Goal: Transaction & Acquisition: Purchase product/service

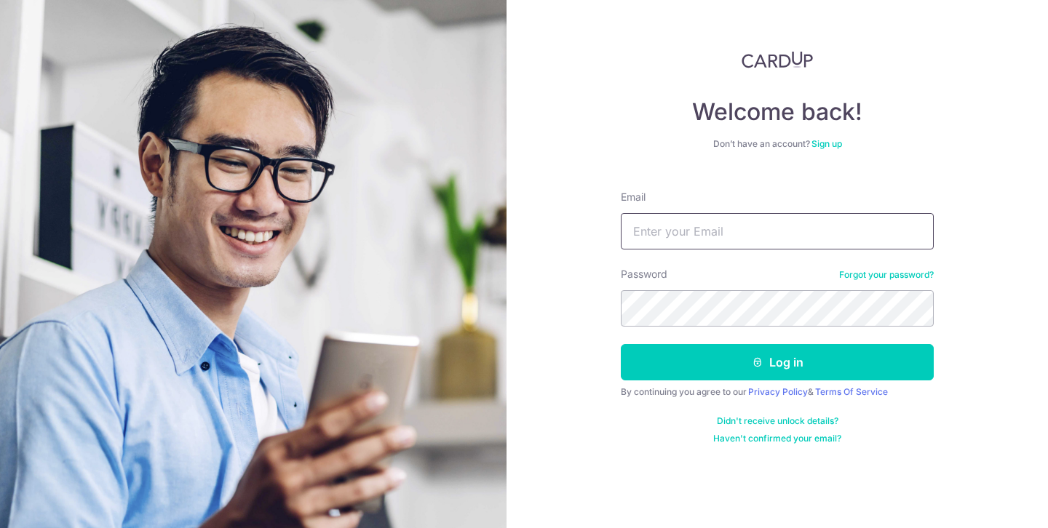
click at [682, 231] on input "Email" at bounding box center [777, 231] width 313 height 36
type input "[EMAIL_ADDRESS][DOMAIN_NAME]"
click at [621, 344] on button "Log in" at bounding box center [777, 362] width 313 height 36
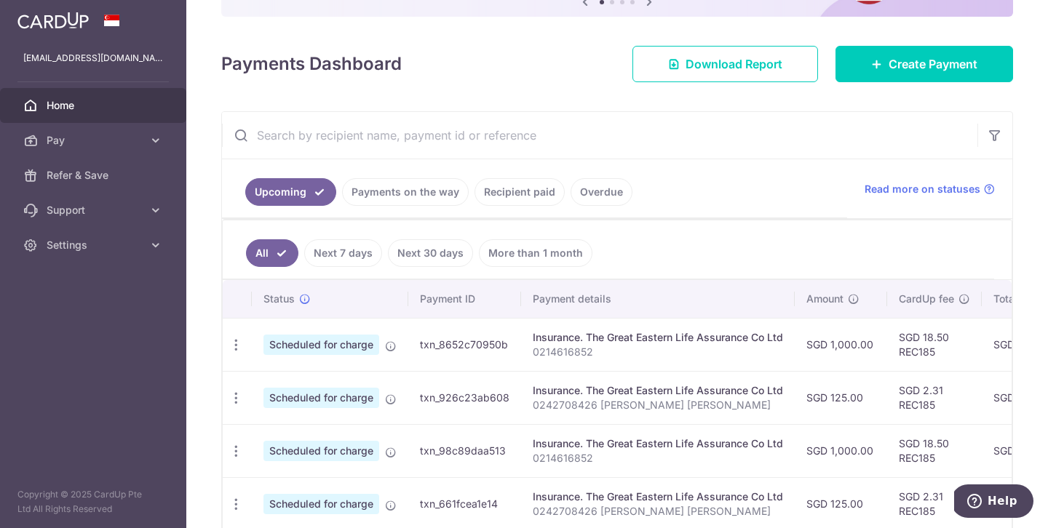
click at [436, 189] on link "Payments on the way" at bounding box center [405, 192] width 127 height 28
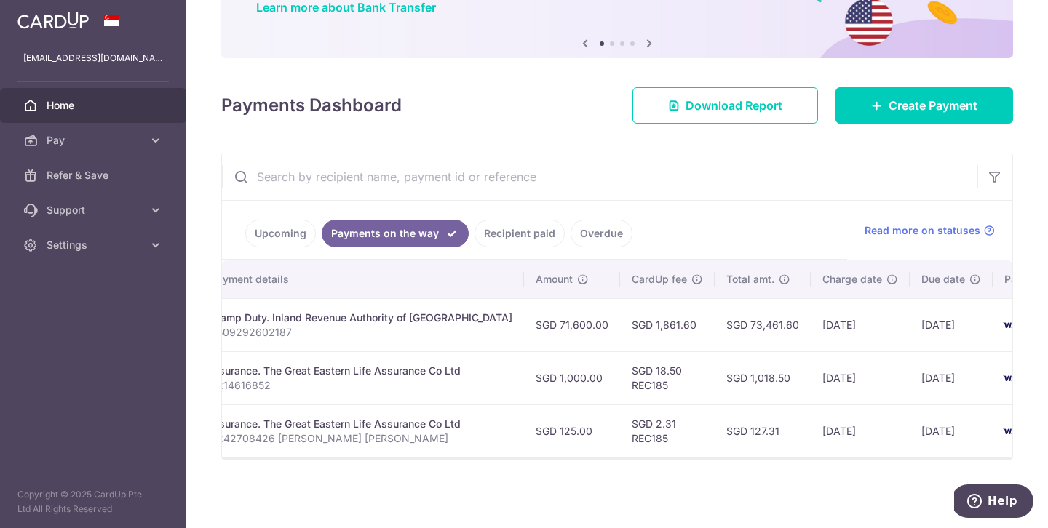
scroll to position [0, 332]
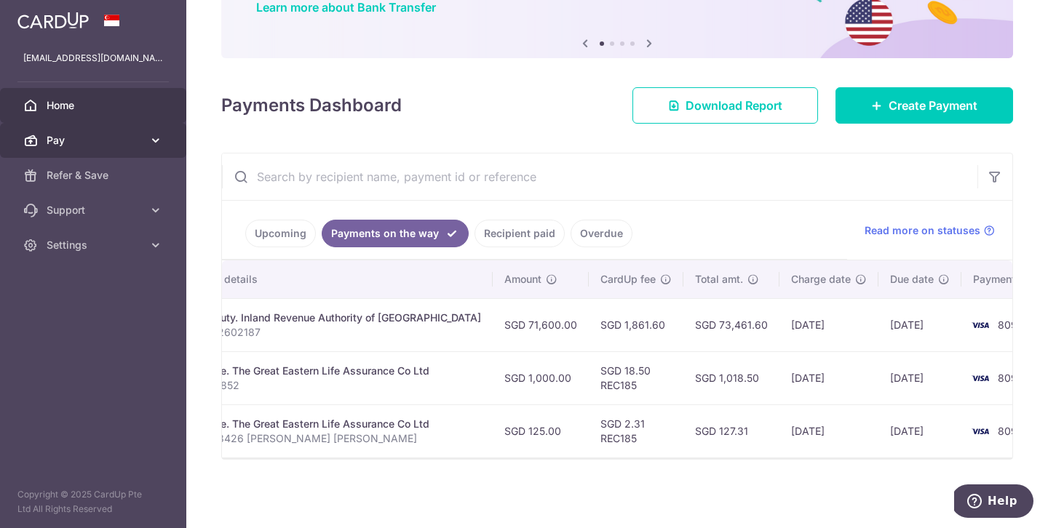
click at [132, 145] on span "Pay" at bounding box center [95, 140] width 96 height 15
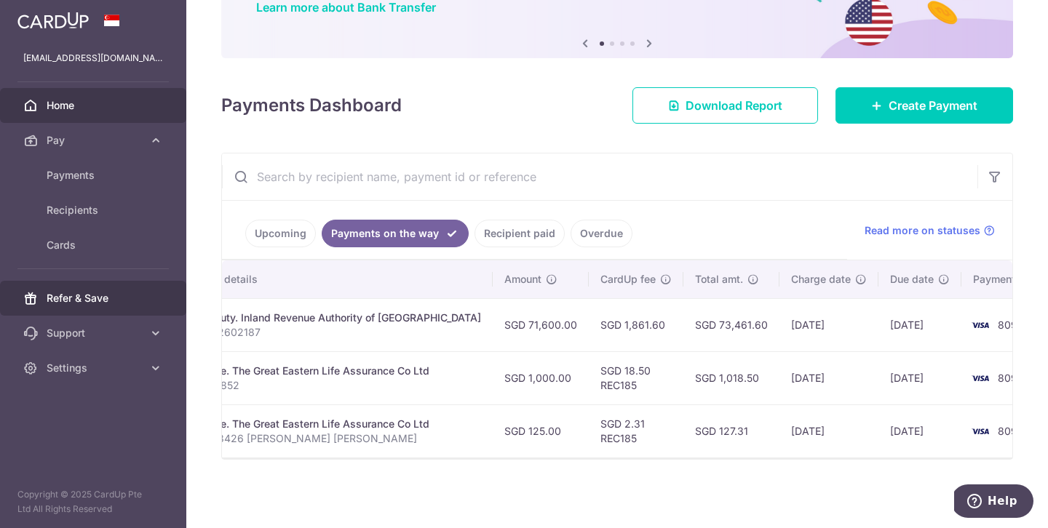
click at [87, 299] on span "Refer & Save" at bounding box center [95, 298] width 96 height 15
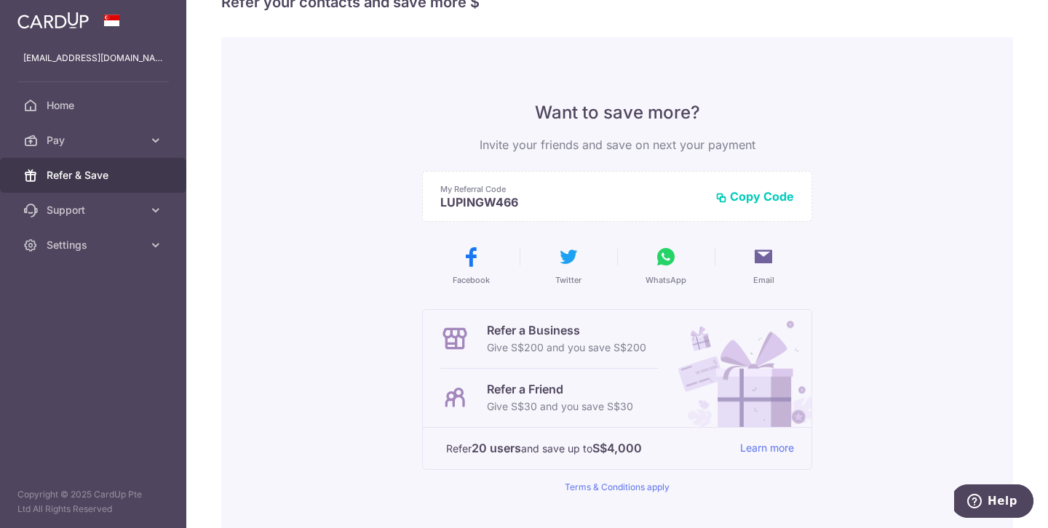
scroll to position [41, 0]
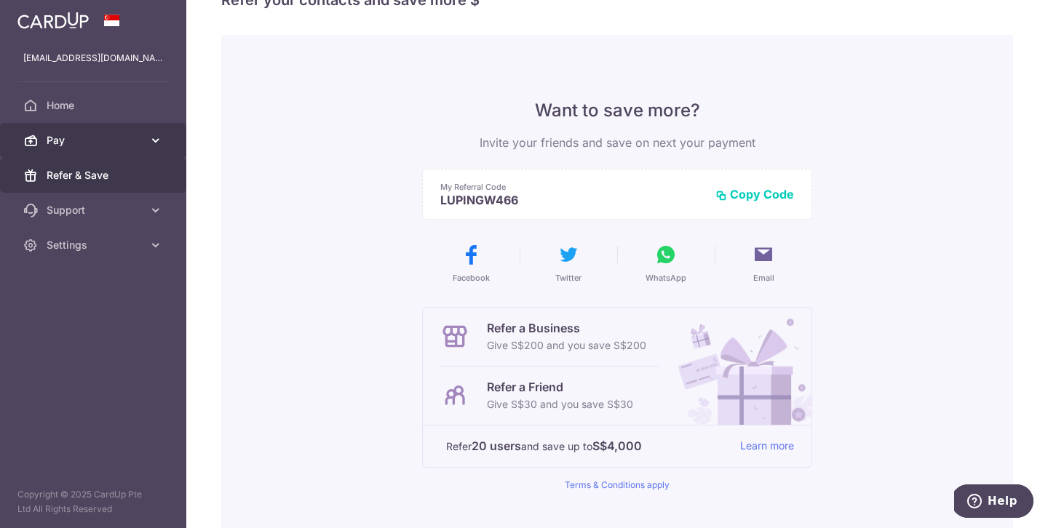
click at [95, 140] on span "Pay" at bounding box center [95, 140] width 96 height 15
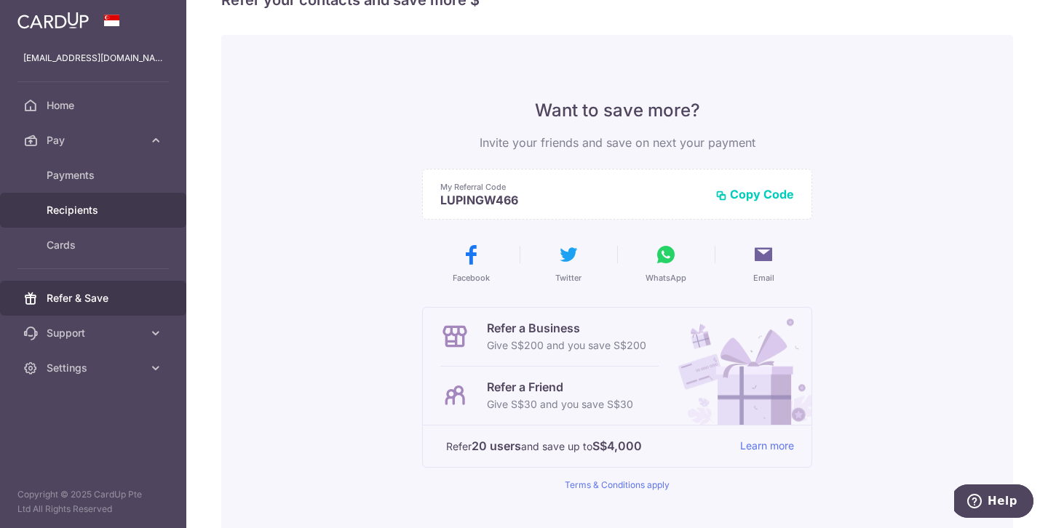
click at [87, 209] on span "Recipients" at bounding box center [95, 210] width 96 height 15
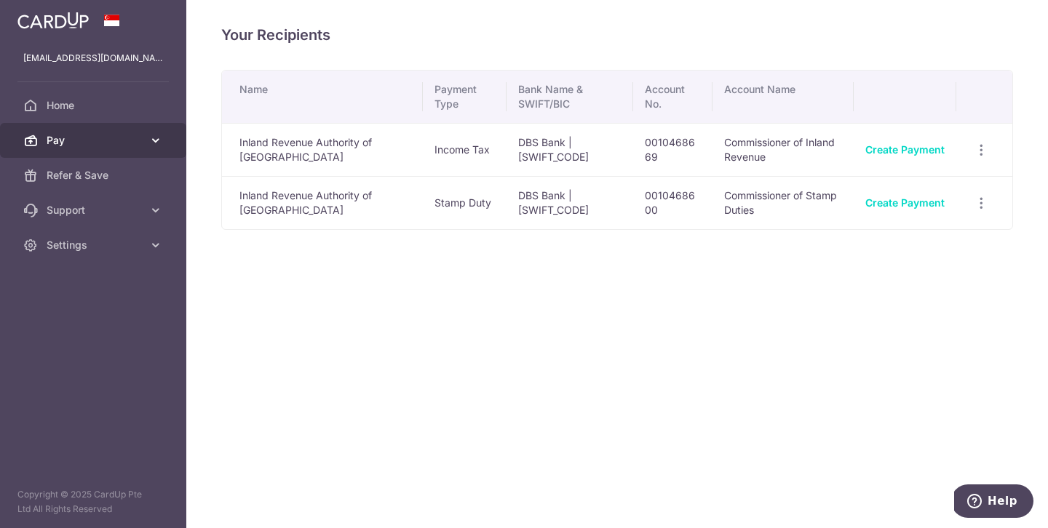
click at [70, 137] on span "Pay" at bounding box center [95, 140] width 96 height 15
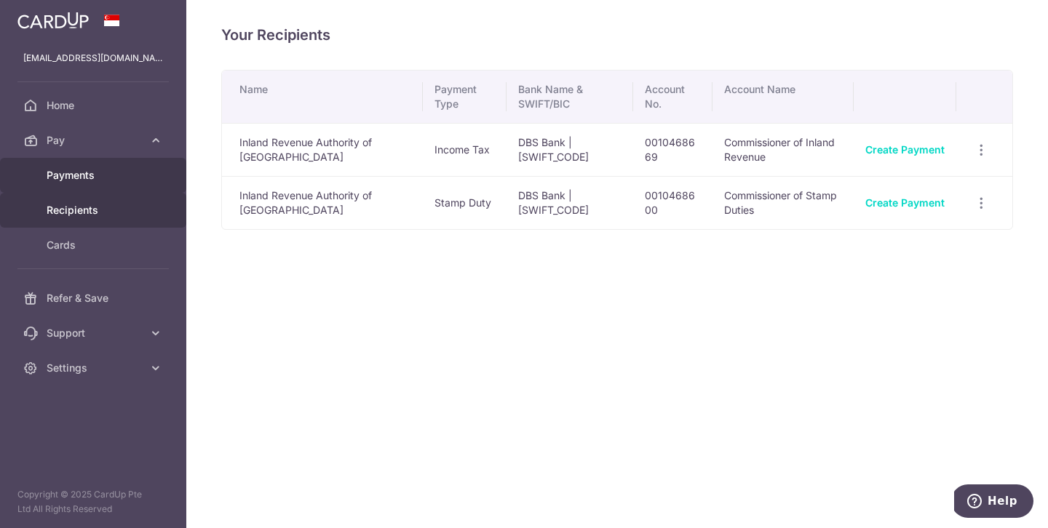
click at [66, 178] on span "Payments" at bounding box center [95, 175] width 96 height 15
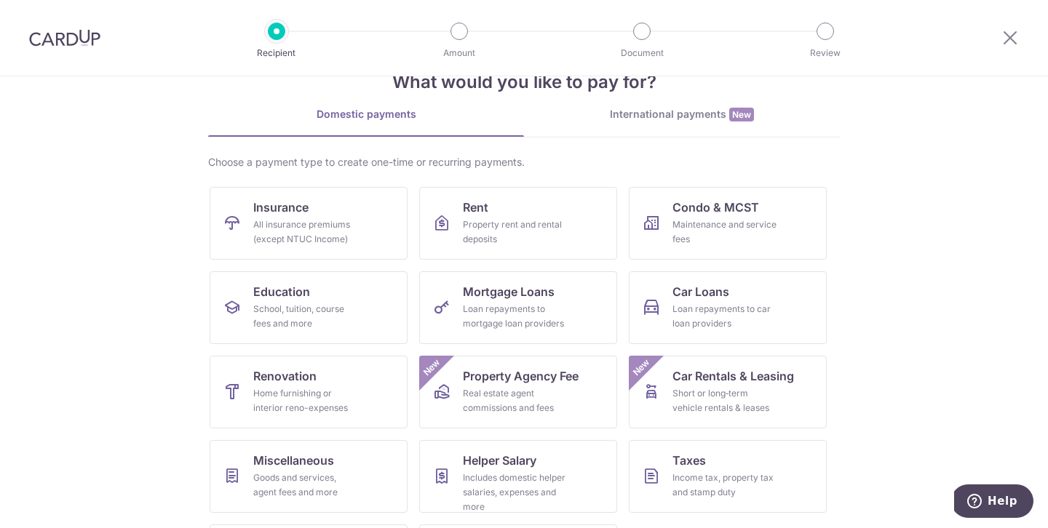
scroll to position [84, 0]
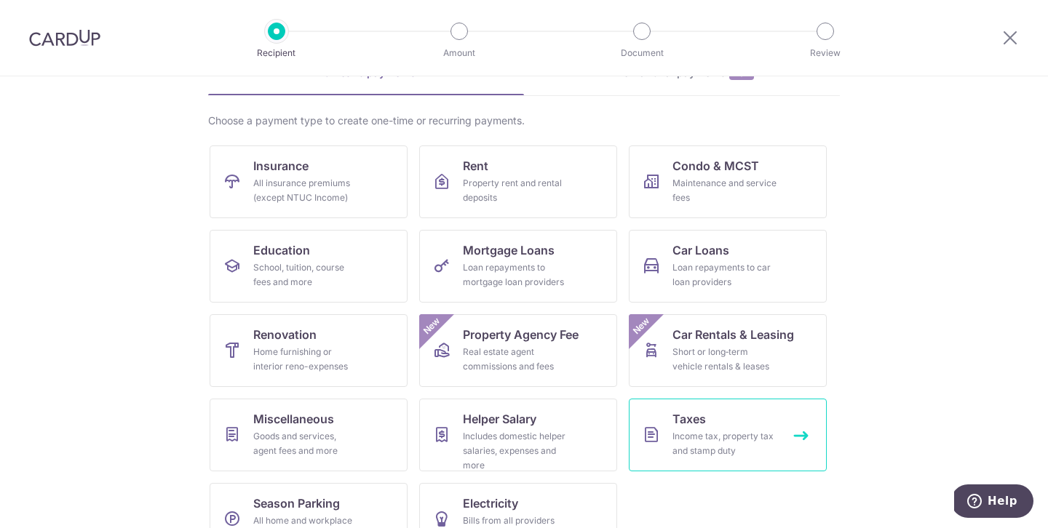
click at [719, 428] on link "Taxes Income tax, property tax and stamp duty" at bounding box center [728, 435] width 198 height 73
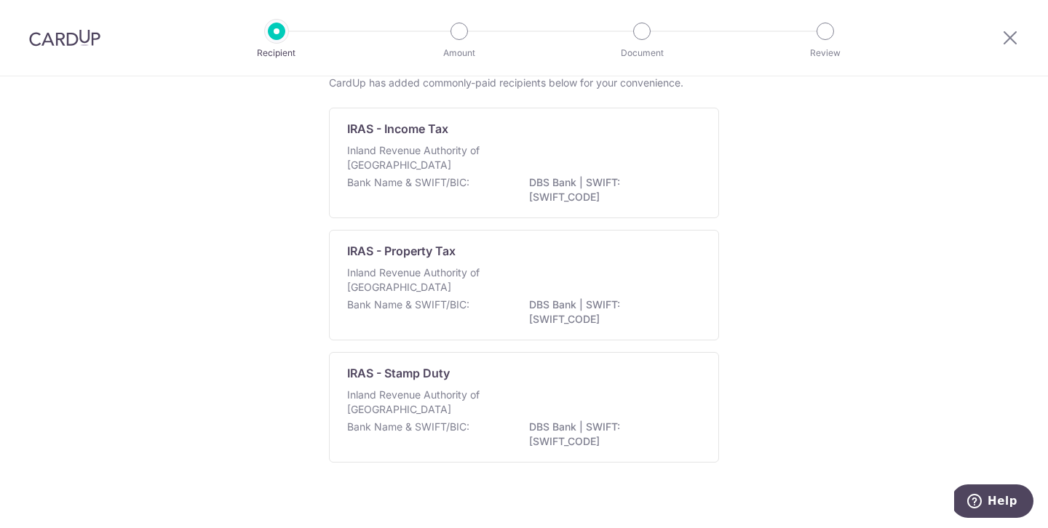
scroll to position [92, 0]
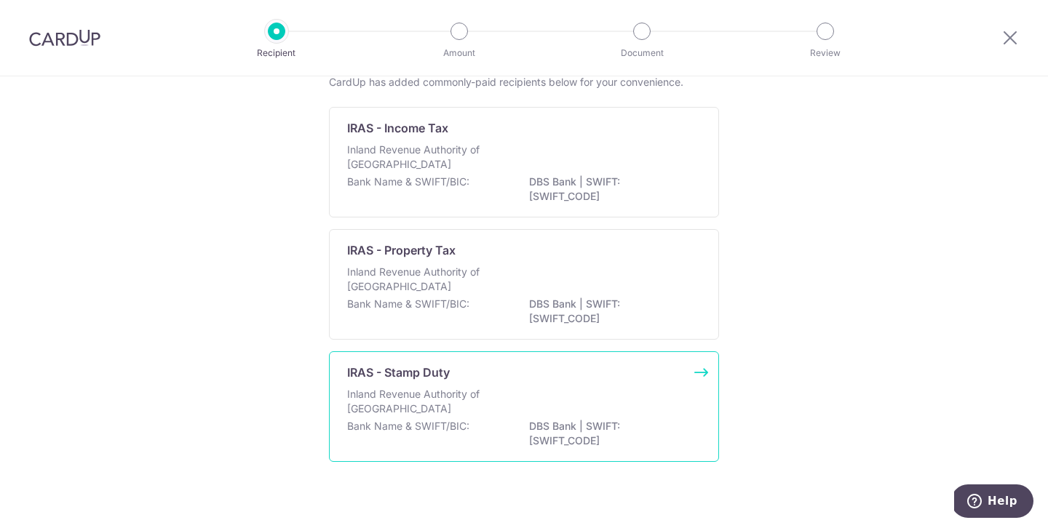
click at [603, 404] on div "Inland Revenue Authority of Singapore" at bounding box center [524, 403] width 354 height 32
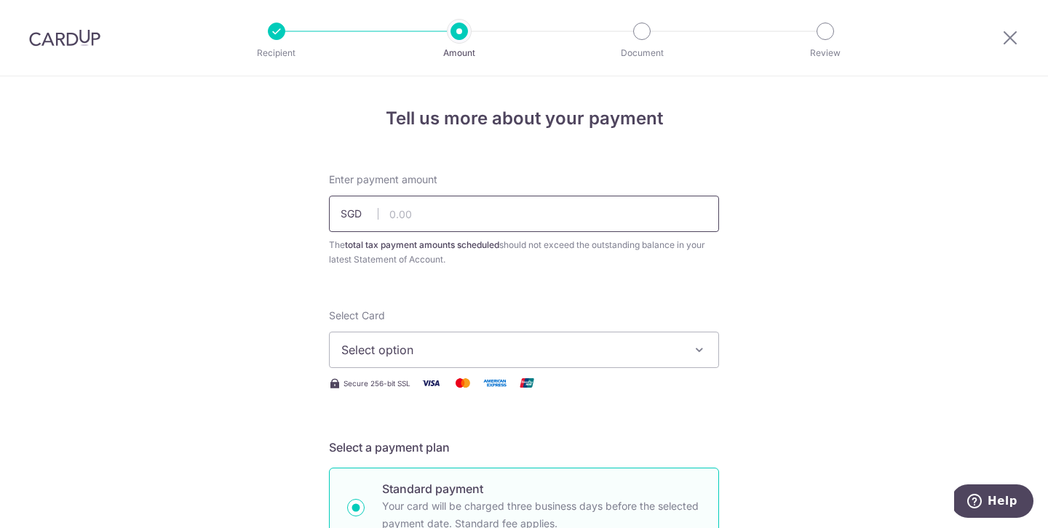
click at [487, 226] on input "text" at bounding box center [524, 214] width 390 height 36
click at [476, 219] on input "text" at bounding box center [524, 214] width 390 height 36
type input "71,600.00"
click at [610, 352] on span "Select option" at bounding box center [510, 349] width 339 height 17
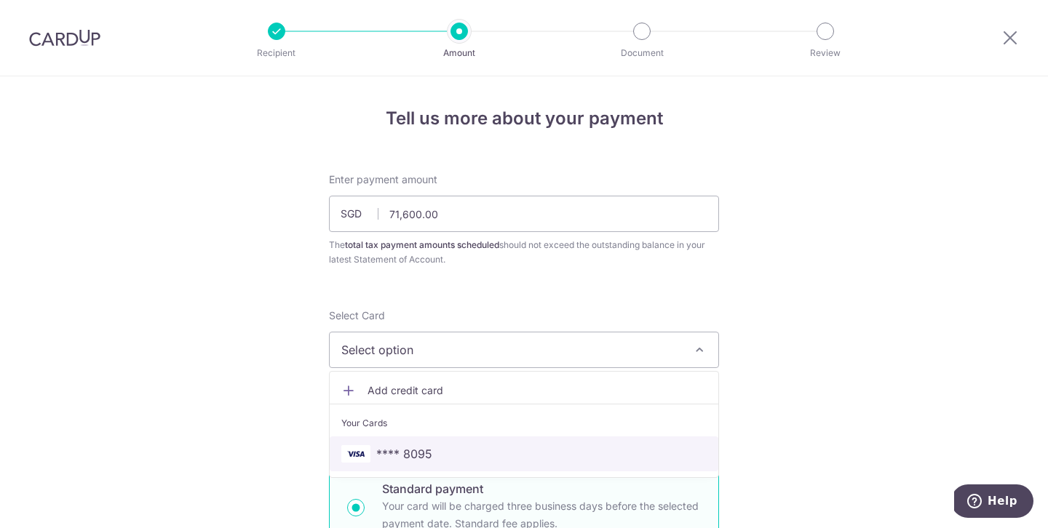
click at [501, 457] on span "**** 8095" at bounding box center [523, 453] width 365 height 17
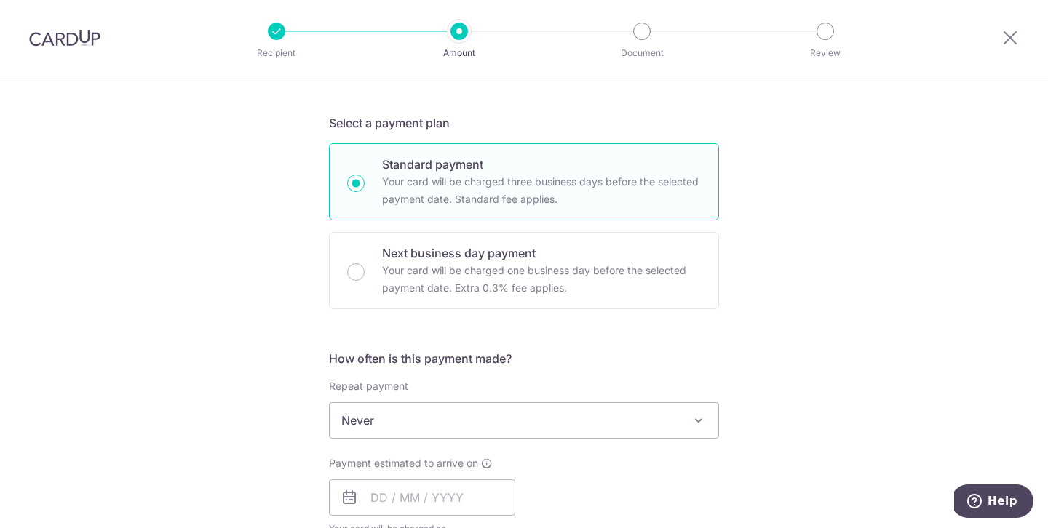
scroll to position [407, 0]
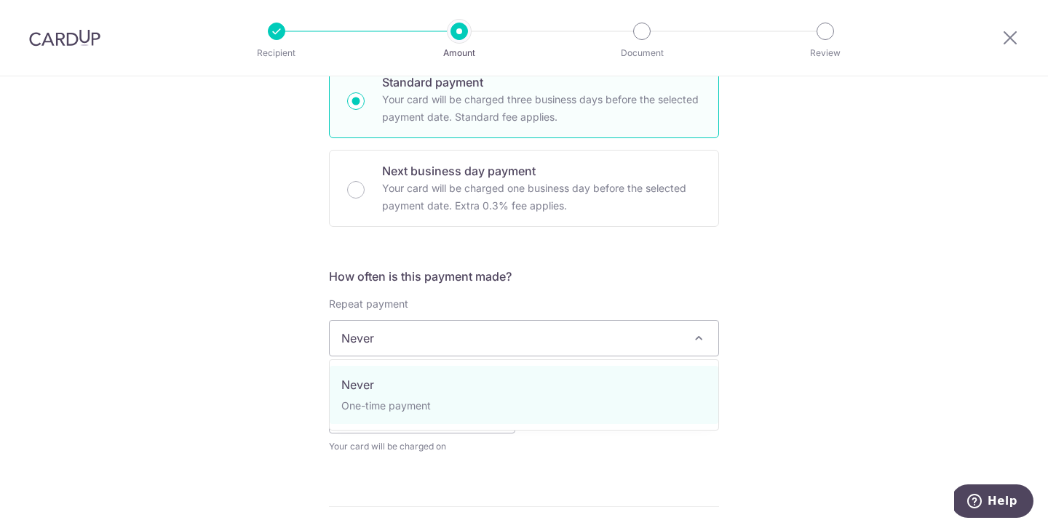
click at [428, 327] on span "Never" at bounding box center [524, 338] width 388 height 35
click at [401, 342] on span "Never" at bounding box center [524, 338] width 388 height 35
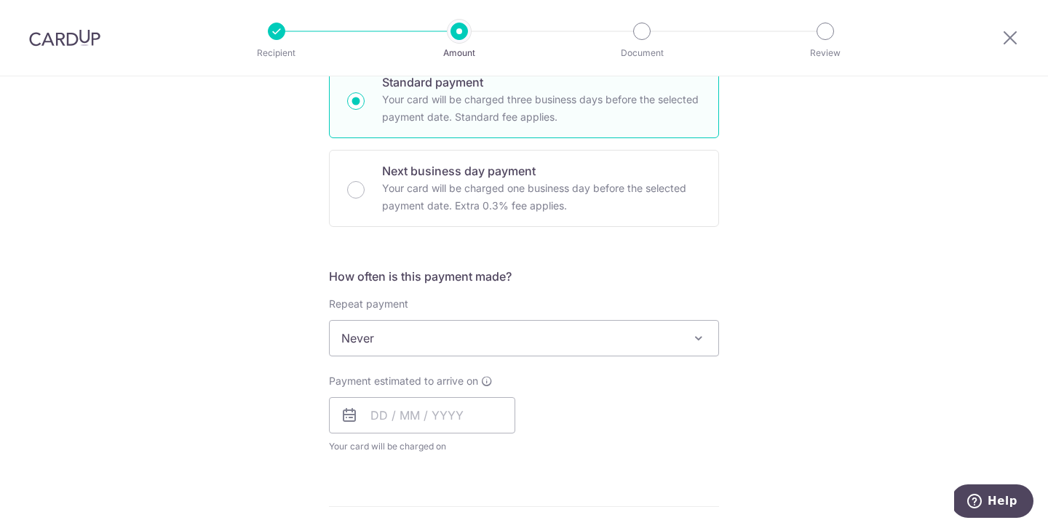
click at [810, 335] on div "Tell us more about your payment Enter payment amount SGD 71,600.00 71600.00 The…" at bounding box center [524, 345] width 1048 height 1351
click at [384, 419] on input "text" at bounding box center [422, 415] width 186 height 36
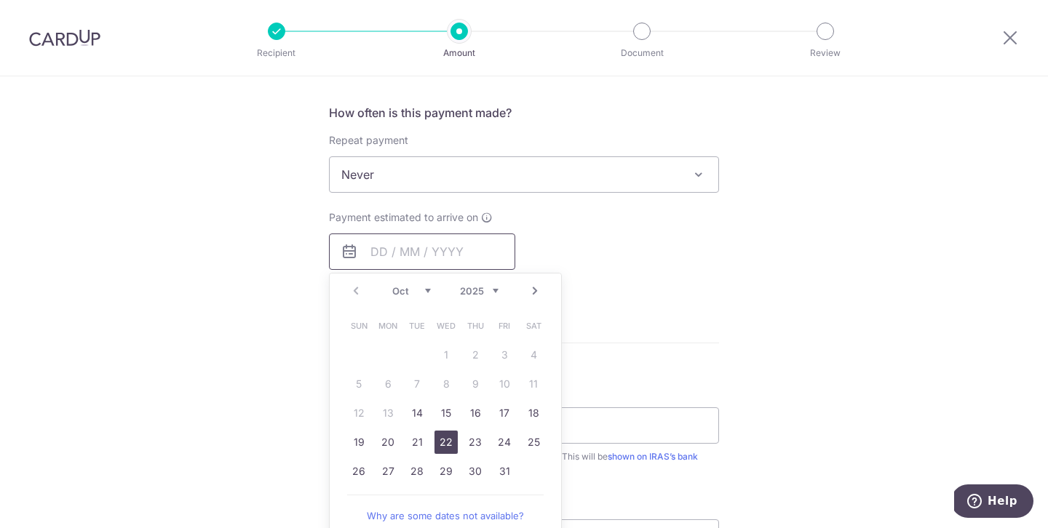
scroll to position [572, 0]
click at [418, 413] on link "14" at bounding box center [416, 411] width 23 height 23
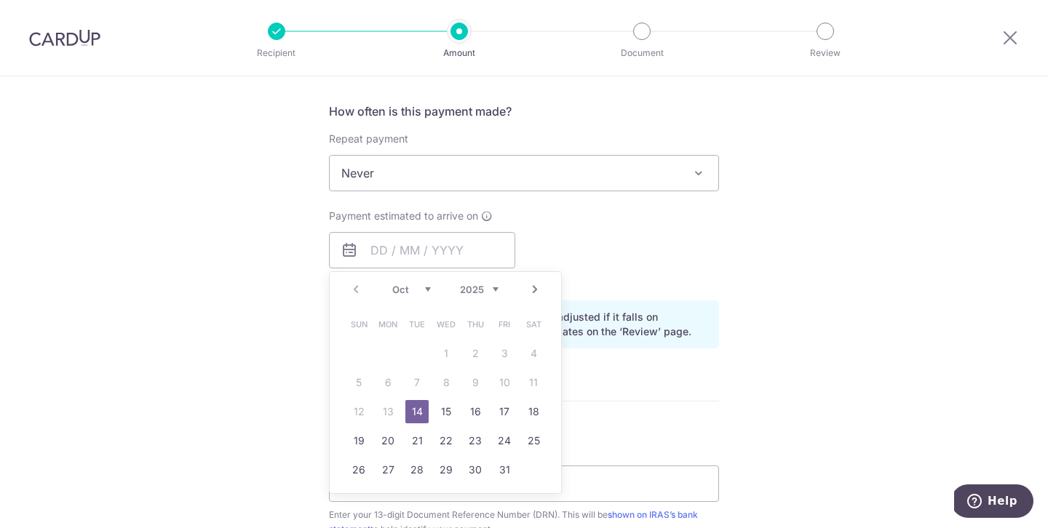
type input "[DATE]"
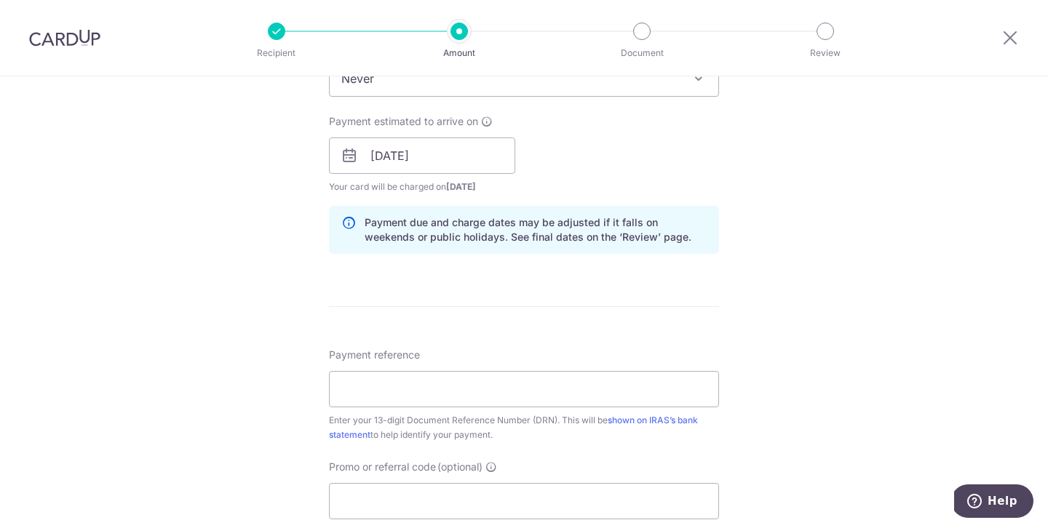
scroll to position [678, 0]
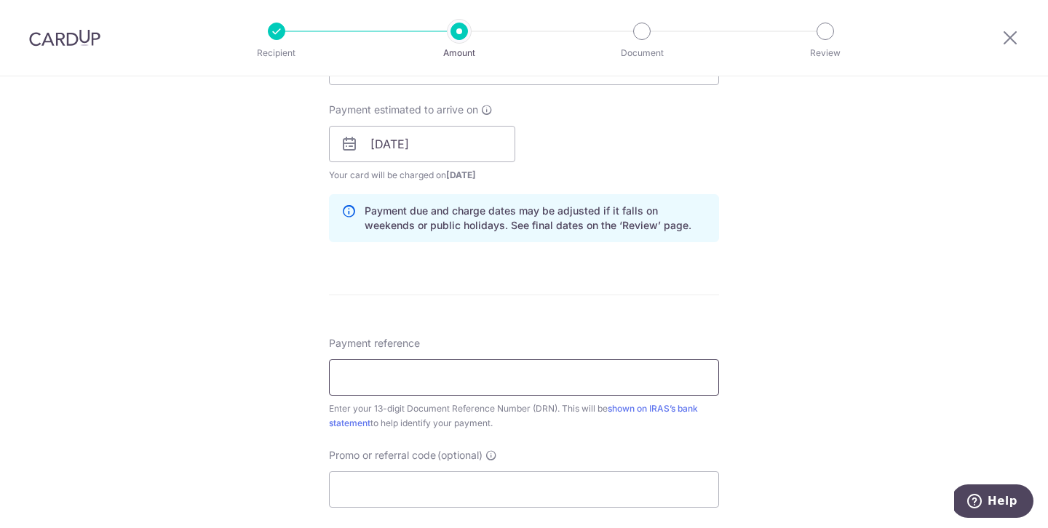
click at [434, 388] on input "Payment reference" at bounding box center [524, 377] width 390 height 36
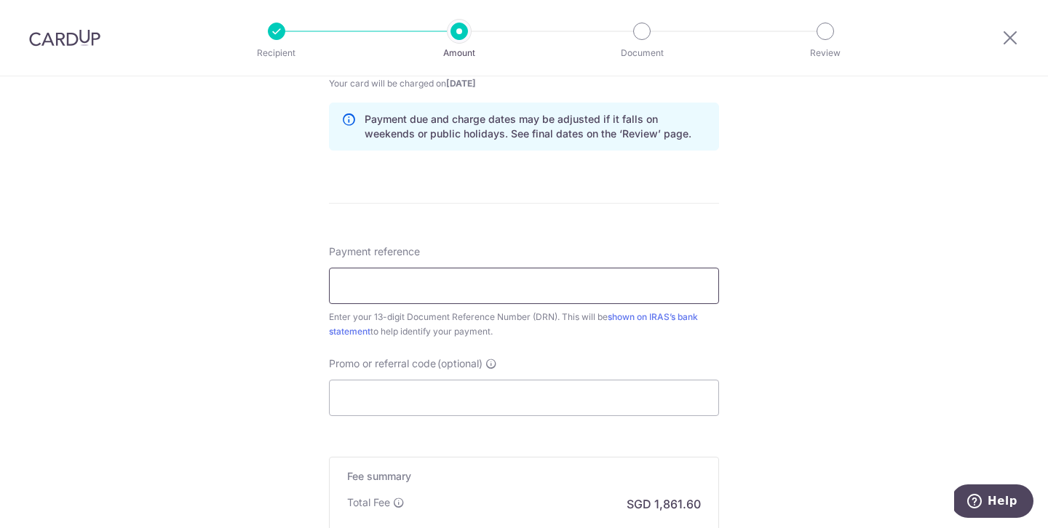
scroll to position [777, 0]
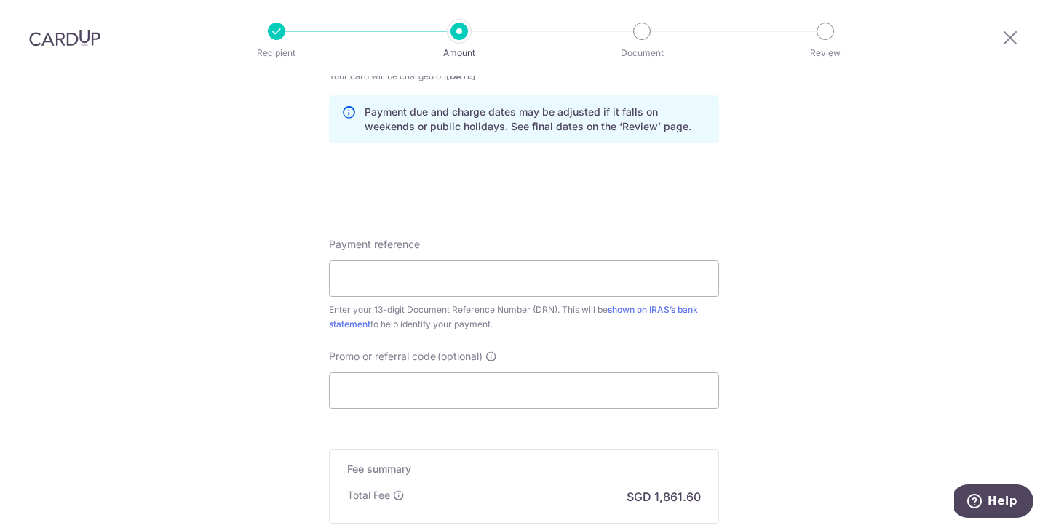
click at [754, 339] on div "Tell us more about your payment Enter payment amount SGD 71,600.00 71600.00 The…" at bounding box center [524, 4] width 1048 height 1411
click at [412, 379] on input "Promo or referral code (optional)" at bounding box center [524, 390] width 390 height 36
paste input "3HOME25R"
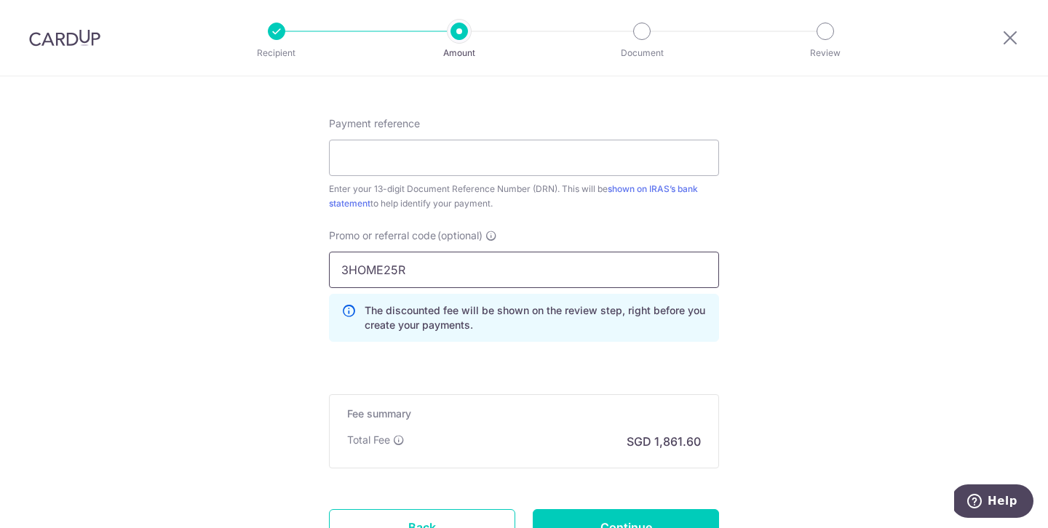
scroll to position [905, 0]
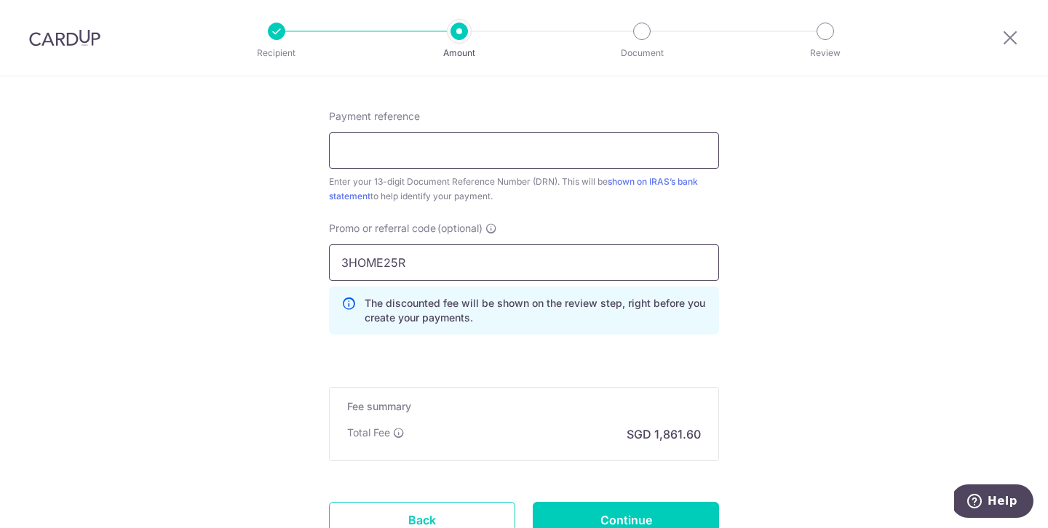
type input "3HOME25R"
click at [484, 156] on input "Payment reference" at bounding box center [524, 150] width 390 height 36
type input "2509292602187"
click at [631, 260] on input "3HOME25R" at bounding box center [524, 262] width 390 height 36
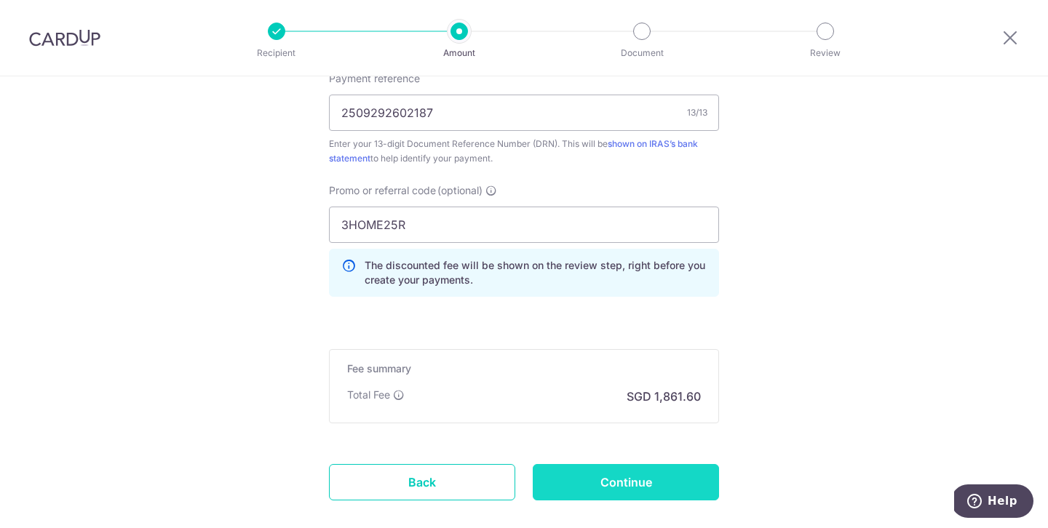
click at [595, 475] on input "Continue" at bounding box center [625, 482] width 186 height 36
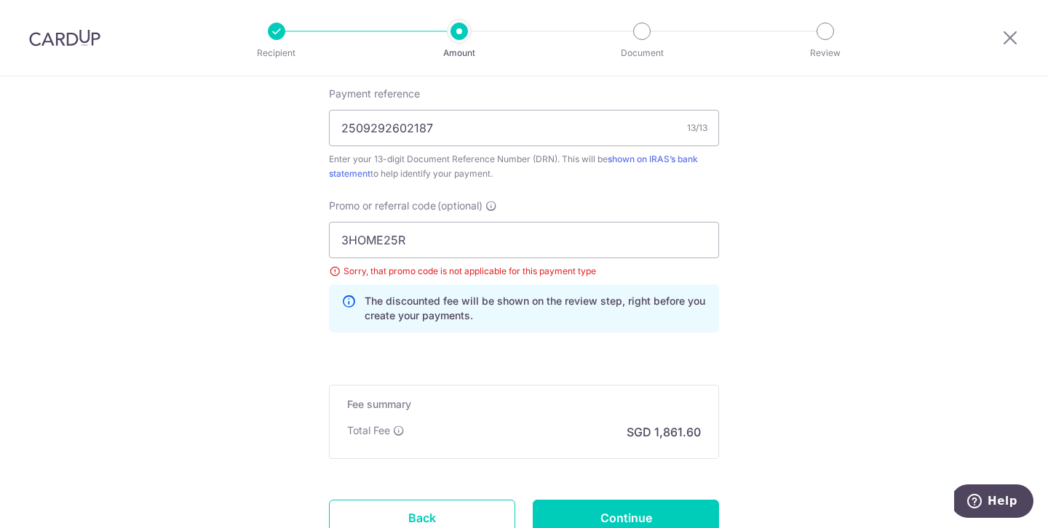
scroll to position [927, 0]
click at [495, 250] on input "3HOME25R" at bounding box center [524, 241] width 390 height 36
paste input "RENO25ONE"
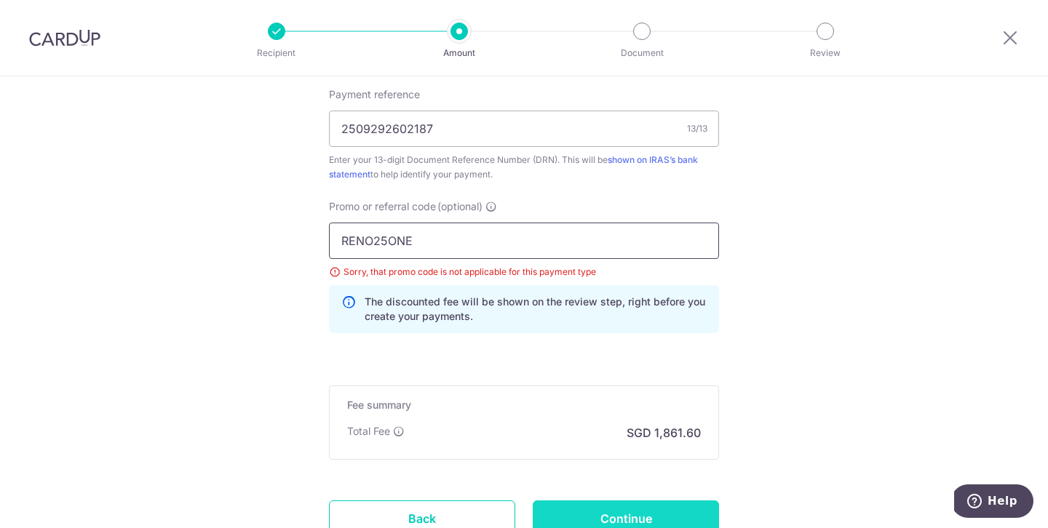
type input "RENO25ONE"
click at [581, 500] on input "Continue" at bounding box center [625, 518] width 186 height 36
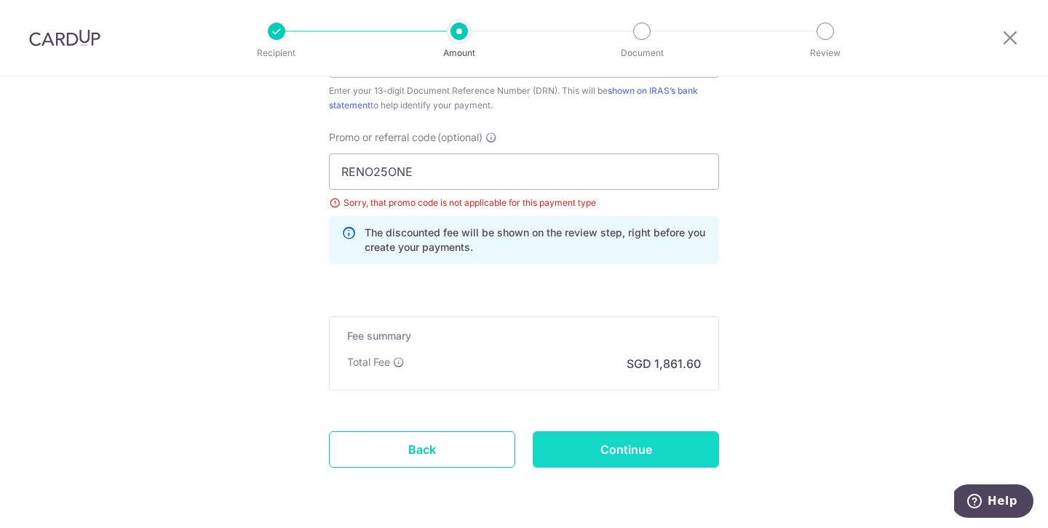
scroll to position [1024, 0]
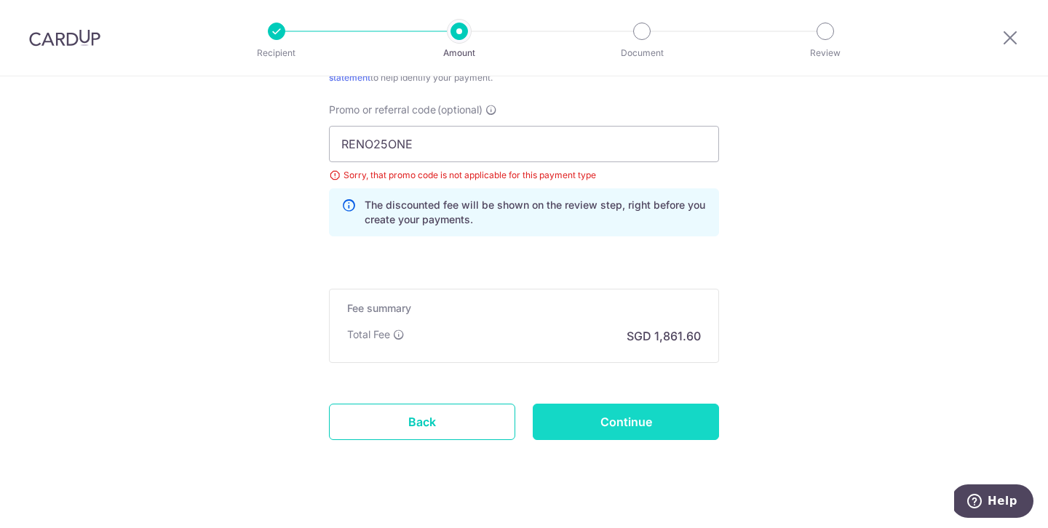
click at [612, 428] on input "Continue" at bounding box center [625, 422] width 186 height 36
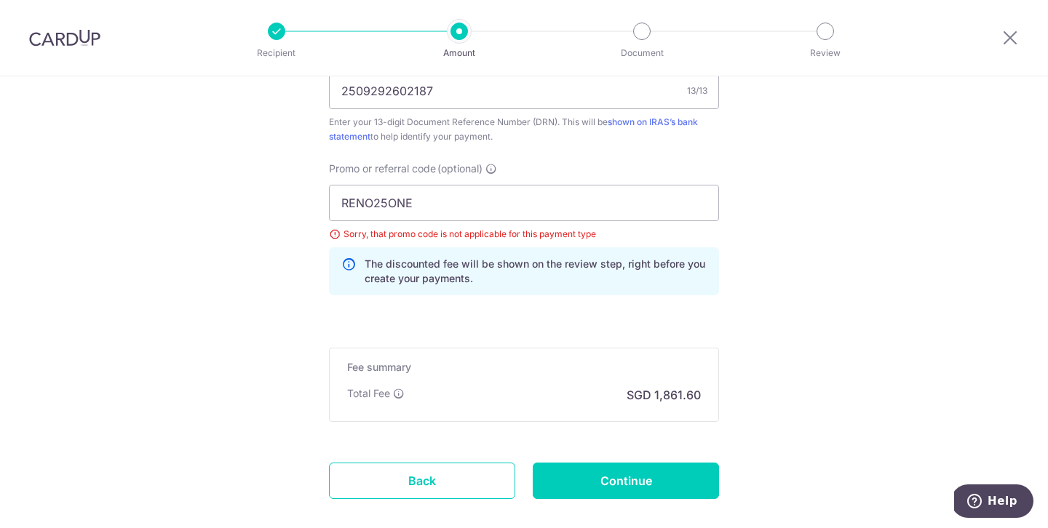
scroll to position [960, 0]
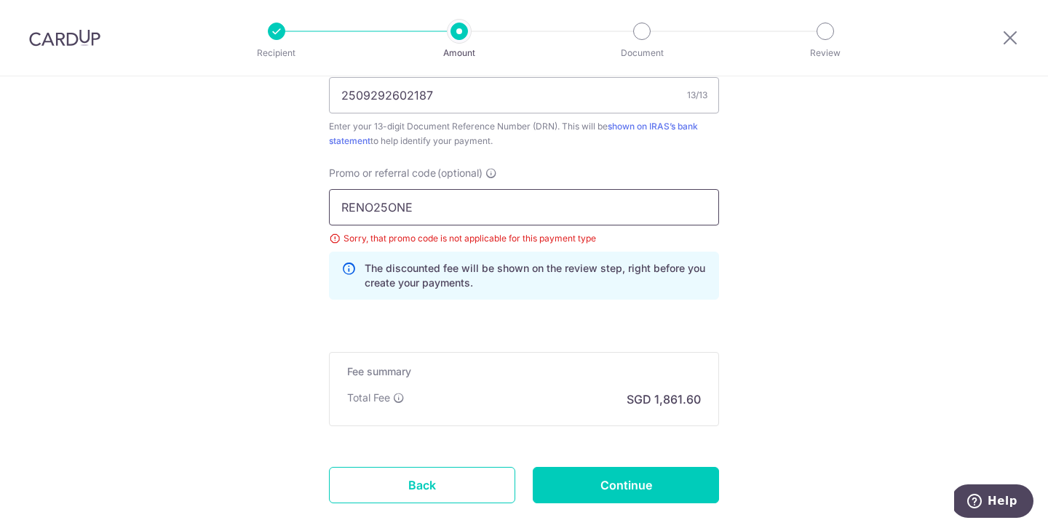
click at [482, 209] on input "RENO25ONE" at bounding box center [524, 207] width 390 height 36
paste input "VTAX25R"
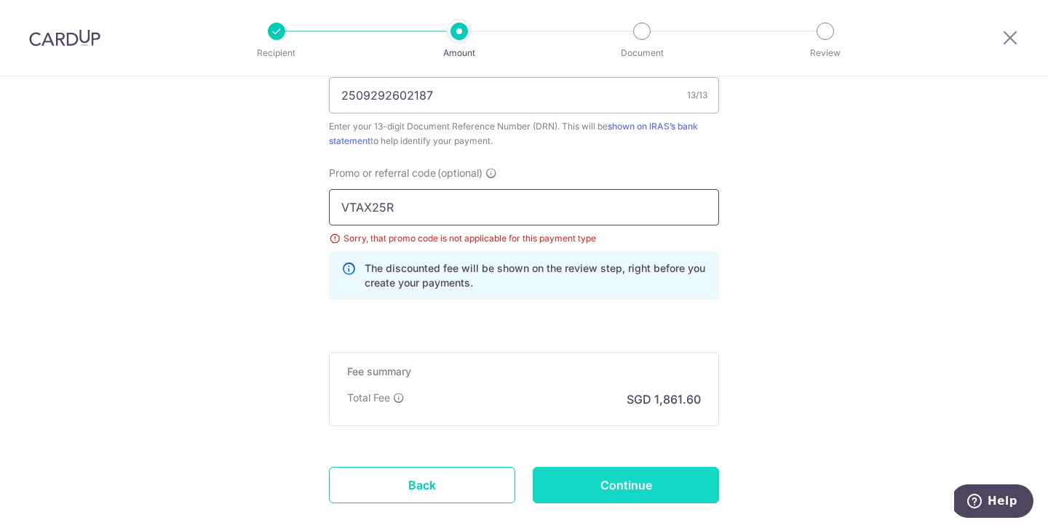
type input "VTAX25R"
click at [607, 488] on input "Continue" at bounding box center [625, 485] width 186 height 36
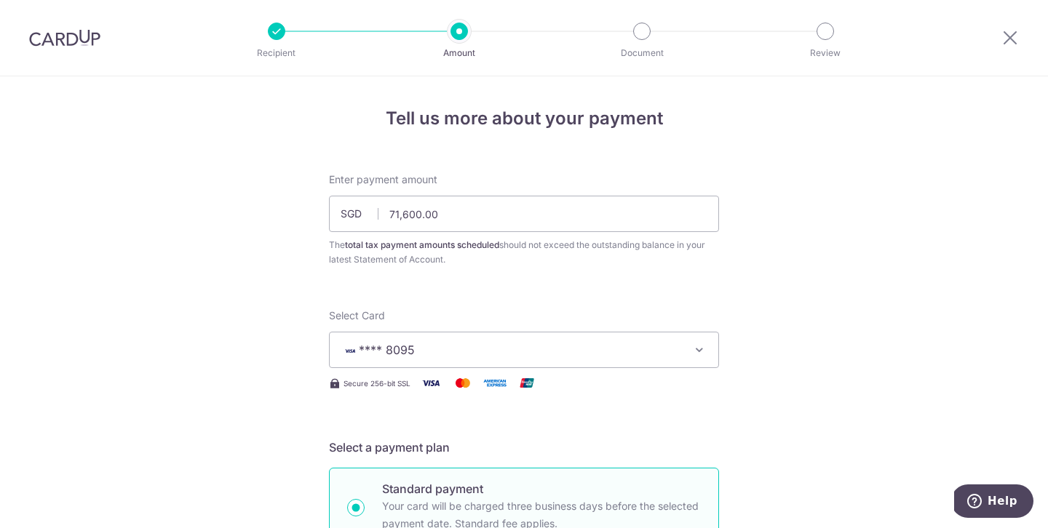
scroll to position [1045, 0]
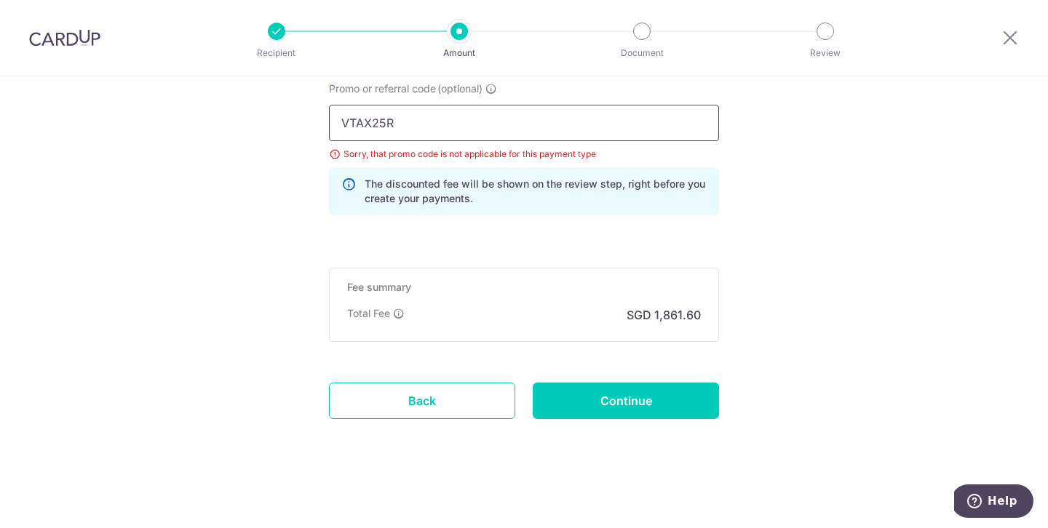
click at [534, 117] on input "VTAX25R" at bounding box center [524, 123] width 390 height 36
paste input "SAVERENT179"
type input "SAVERENT179"
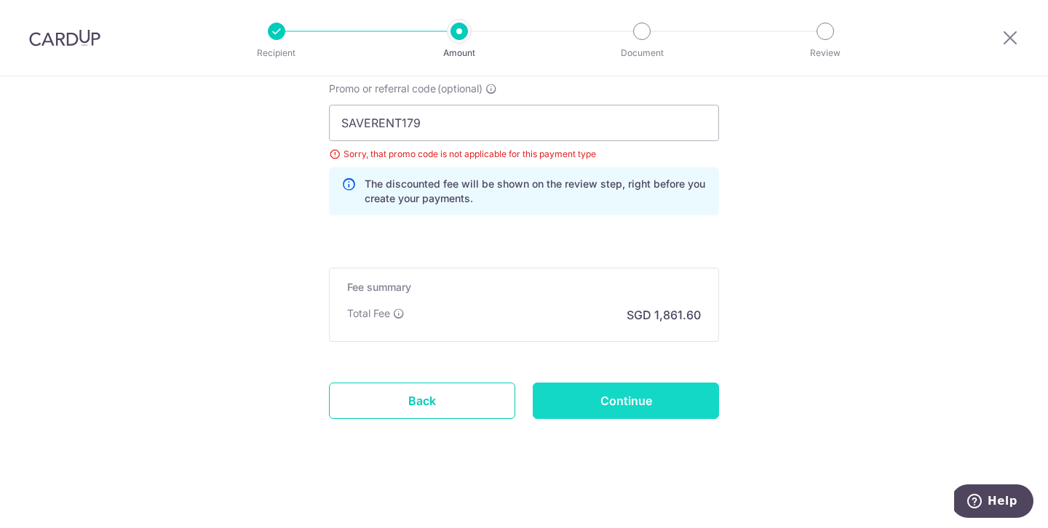
click at [595, 392] on input "Continue" at bounding box center [625, 401] width 186 height 36
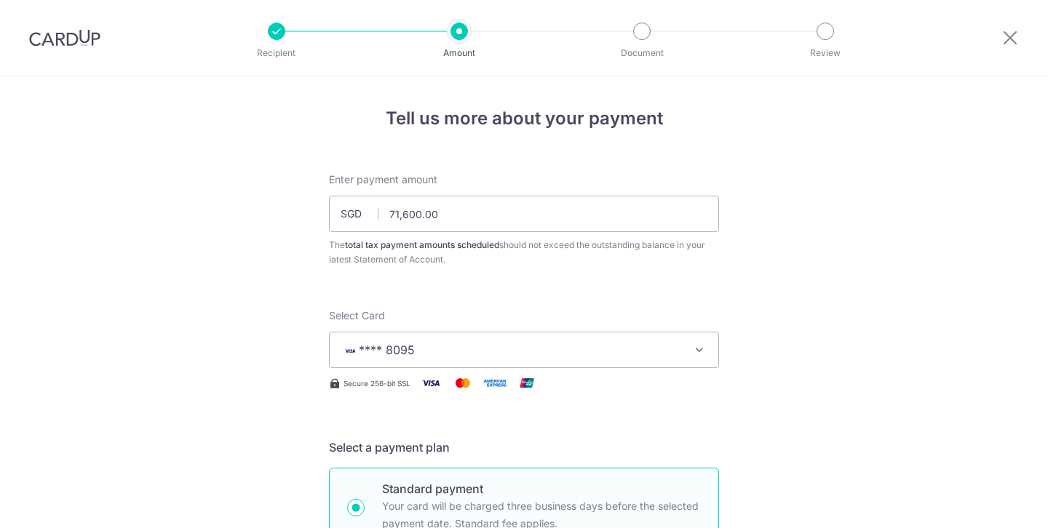
scroll to position [1045, 0]
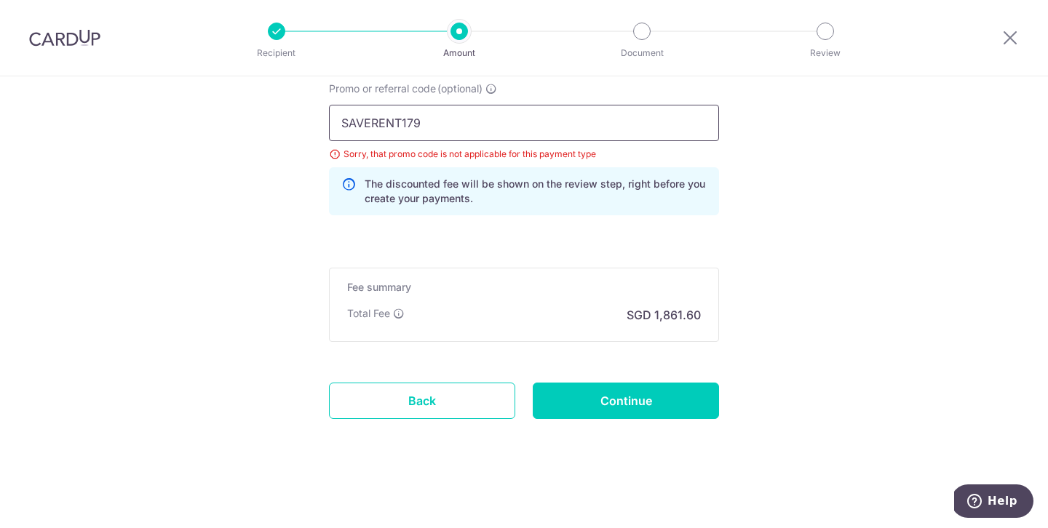
click at [421, 124] on input "SAVERENT179" at bounding box center [524, 123] width 390 height 36
paste input "REC185"
type input "REC185"
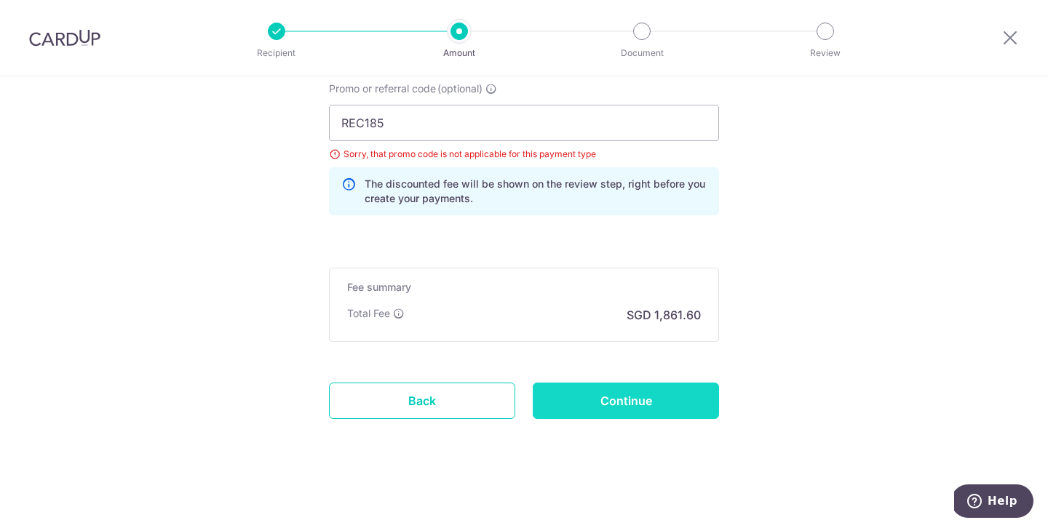
click at [584, 415] on input "Continue" at bounding box center [625, 401] width 186 height 36
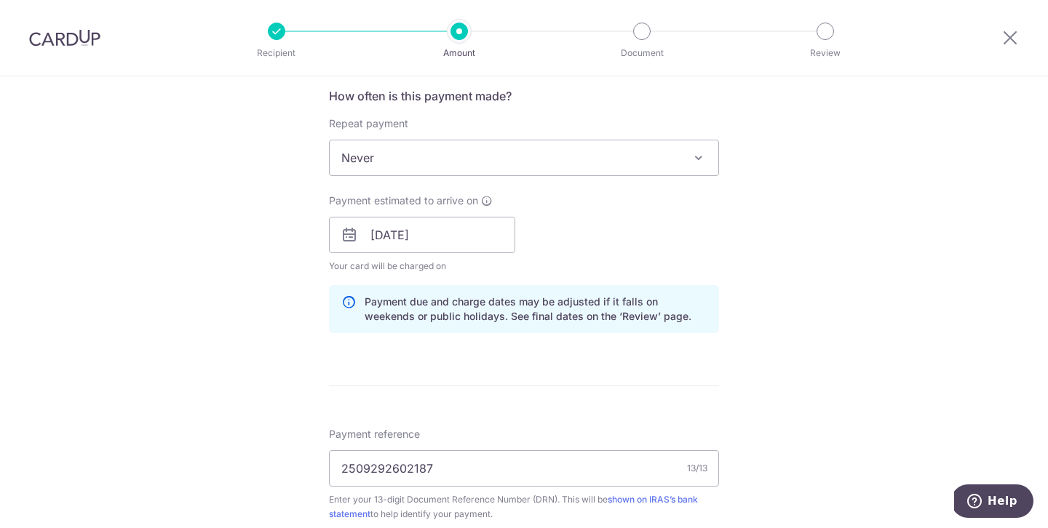
scroll to position [585, 0]
click at [492, 167] on span "Never" at bounding box center [524, 160] width 388 height 35
click at [430, 223] on input "[DATE]" at bounding box center [422, 237] width 186 height 36
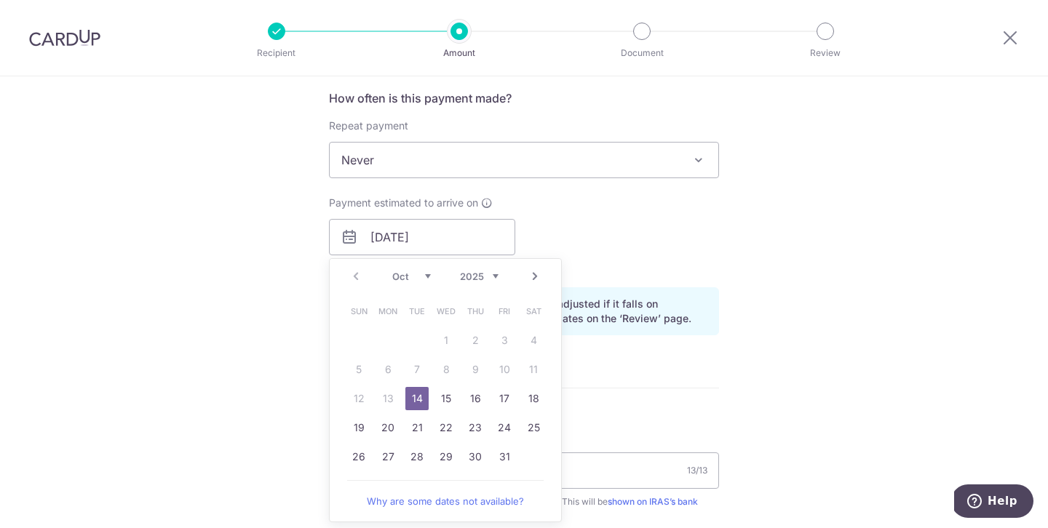
click at [687, 234] on div "Payment estimated to arrive on 14/10/2025 Prev Next Oct Nov Dec 2025 2026 2027 …" at bounding box center [523, 236] width 407 height 80
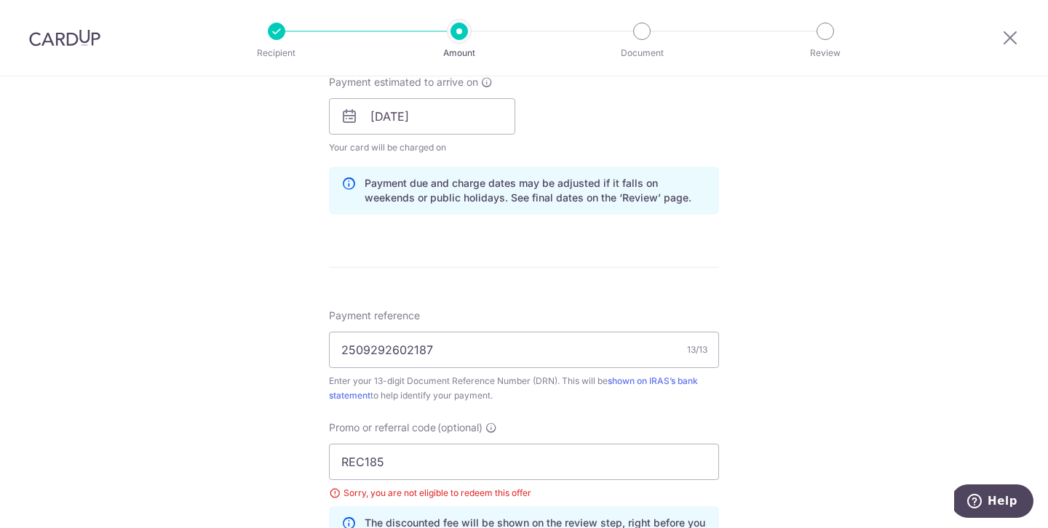
scroll to position [1045, 0]
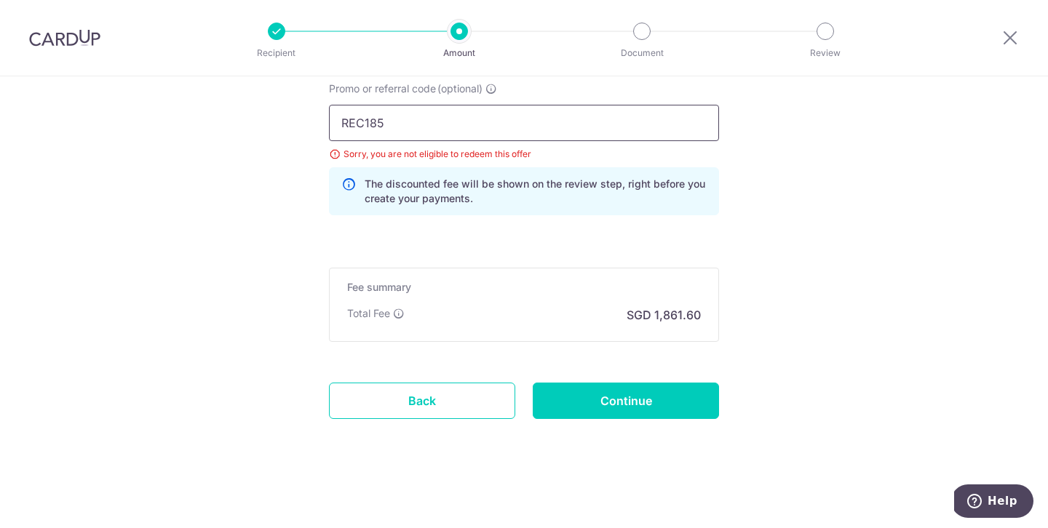
click at [488, 117] on input "REC185" at bounding box center [524, 123] width 390 height 36
paste input "OFF22"
type input "OFF225"
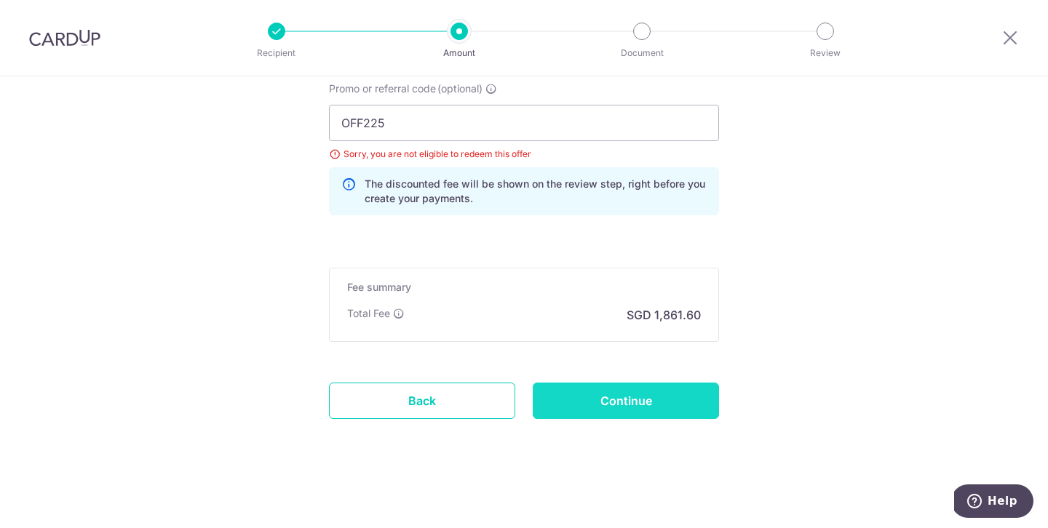
click at [570, 394] on input "Continue" at bounding box center [625, 401] width 186 height 36
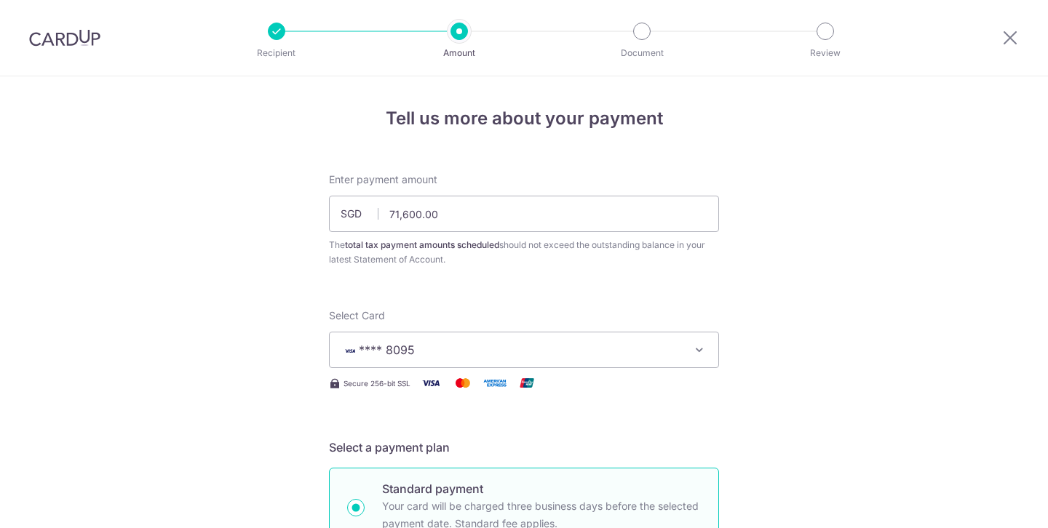
scroll to position [1045, 0]
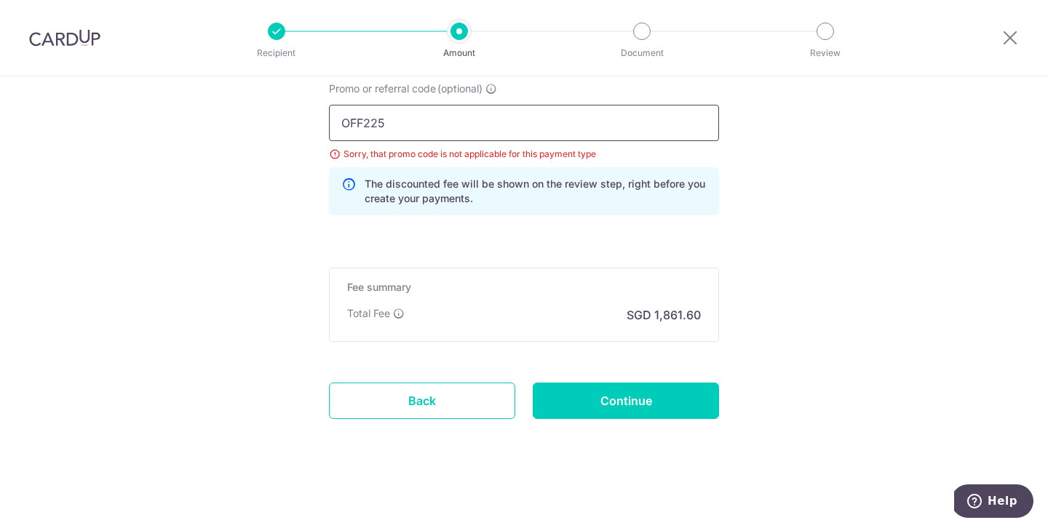
click at [455, 132] on input "OFF225" at bounding box center [524, 123] width 390 height 36
paste input "CBC15"
type input "OCBC155"
click at [578, 390] on input "Continue" at bounding box center [625, 401] width 186 height 36
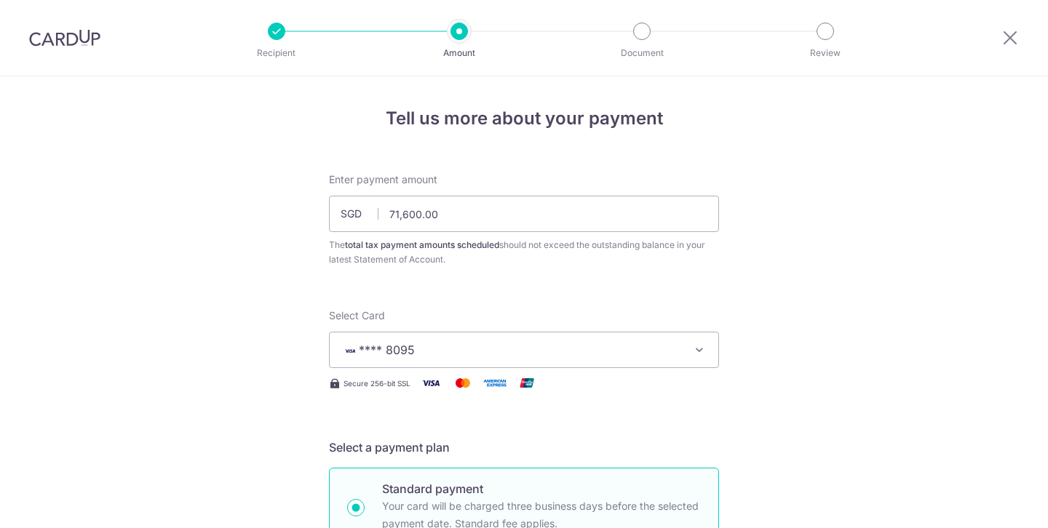
scroll to position [1045, 0]
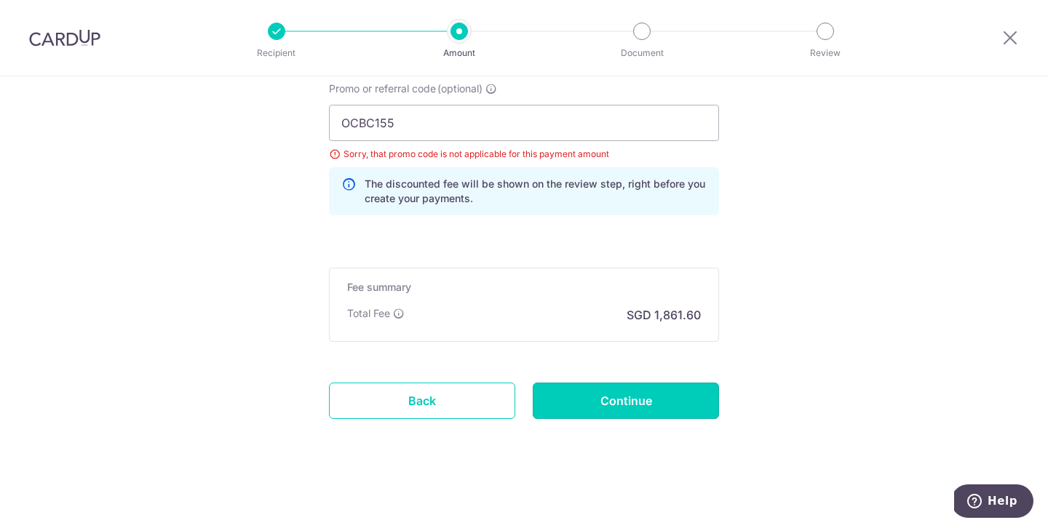
click at [578, 390] on input "Continue" at bounding box center [625, 401] width 186 height 36
click at [578, 390] on div "Continue" at bounding box center [626, 401] width 204 height 36
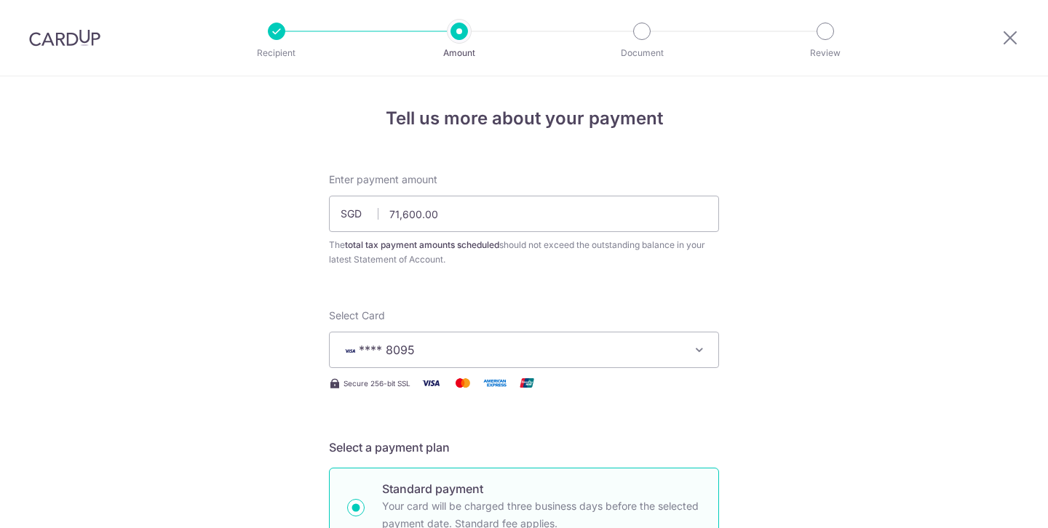
scroll to position [1045, 0]
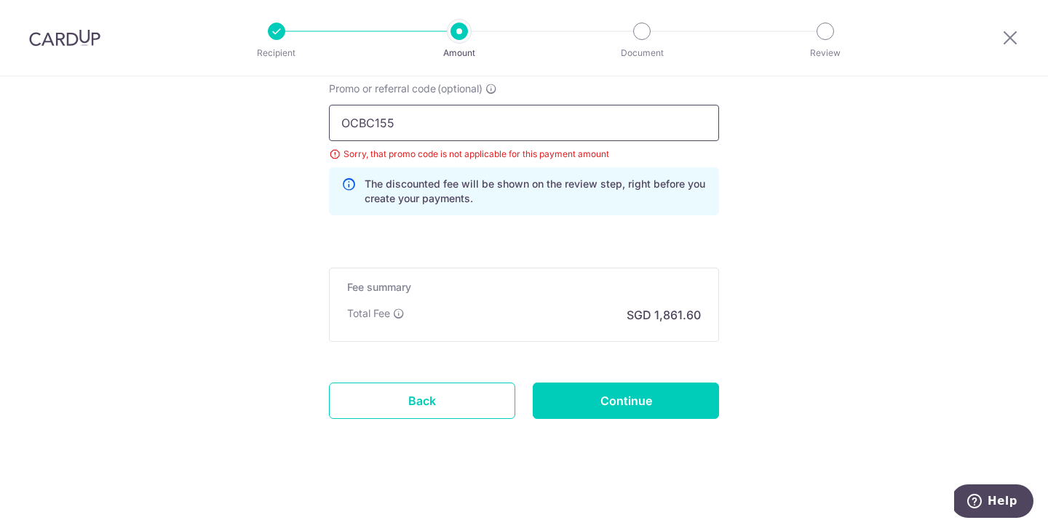
click at [452, 132] on input "OCBC155" at bounding box center [524, 123] width 390 height 36
paste input "90N"
type input "OCBC90N155"
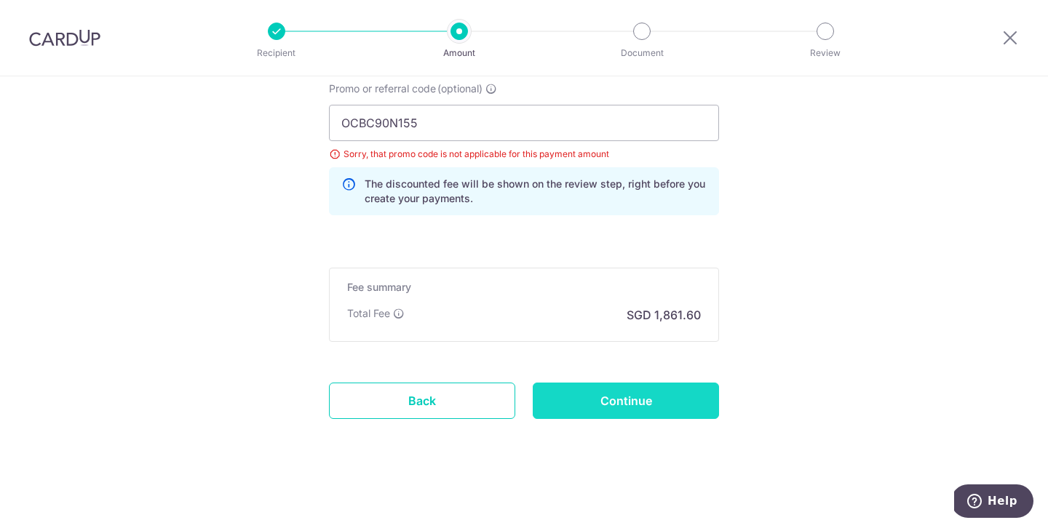
click at [602, 396] on input "Continue" at bounding box center [625, 401] width 186 height 36
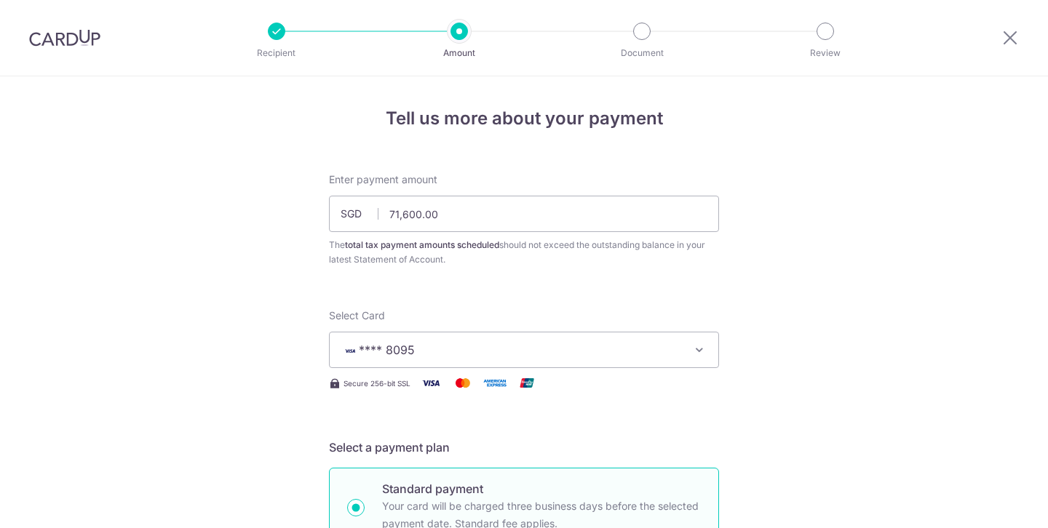
scroll to position [1045, 0]
